Goal: Contribute content: Contribute content

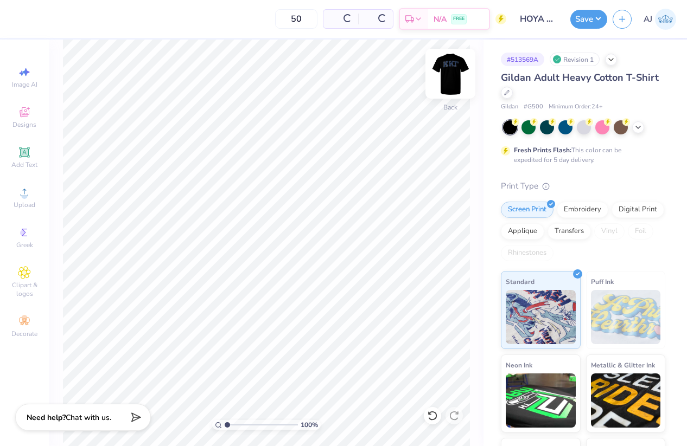
click at [451, 74] on img at bounding box center [450, 73] width 43 height 43
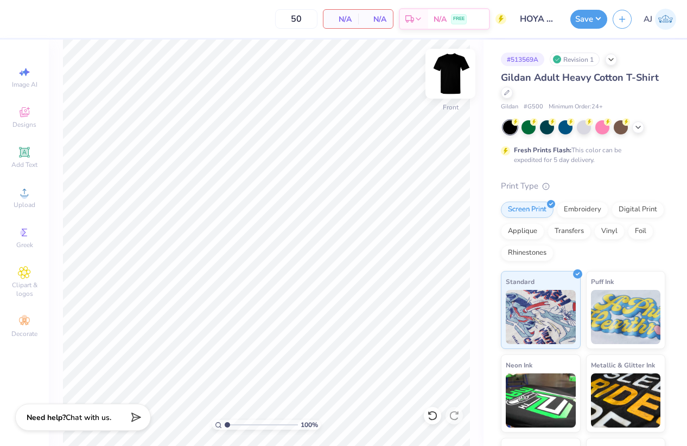
click at [458, 71] on img at bounding box center [450, 73] width 43 height 43
click at [24, 200] on div "Upload" at bounding box center [24, 198] width 38 height 32
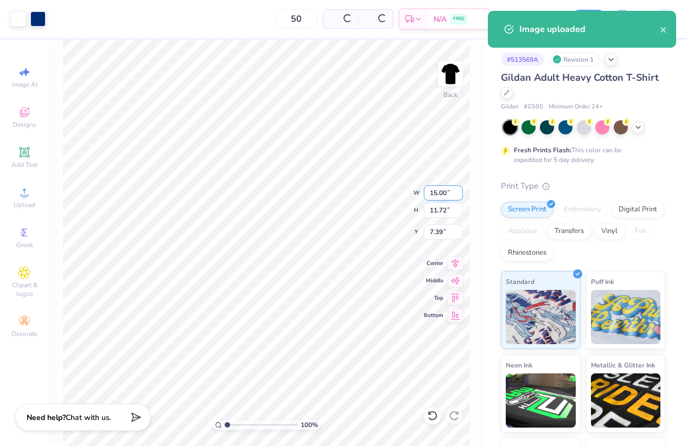
click at [433, 193] on input "15.00" at bounding box center [443, 193] width 39 height 15
type input "10.00"
type input "7.81"
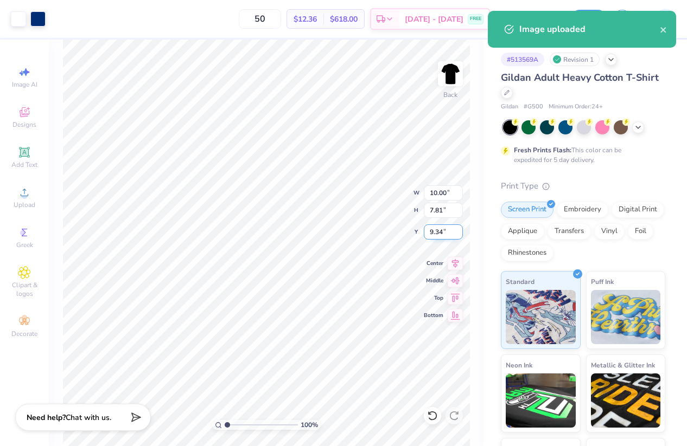
click at [436, 239] on input "9.34" at bounding box center [443, 232] width 39 height 15
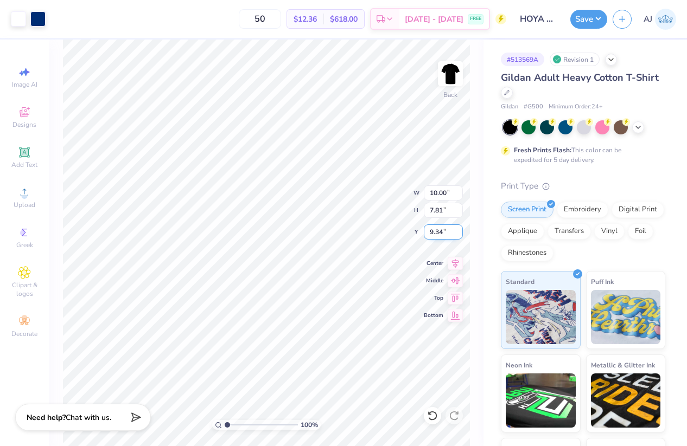
click at [436, 239] on input "9.34" at bounding box center [443, 232] width 39 height 15
type input "3.00"
click at [600, 19] on button "Save" at bounding box center [588, 17] width 37 height 19
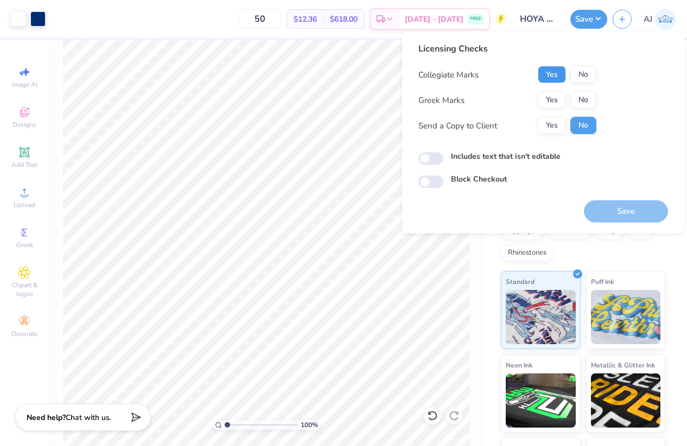
click at [544, 72] on button "Yes" at bounding box center [552, 74] width 28 height 17
click at [579, 98] on button "No" at bounding box center [583, 100] width 26 height 17
click at [437, 163] on input "Includes text that isn't editable" at bounding box center [430, 158] width 25 height 13
checkbox input "true"
click at [617, 216] on button "Save" at bounding box center [626, 212] width 84 height 22
